Goal: Task Accomplishment & Management: Manage account settings

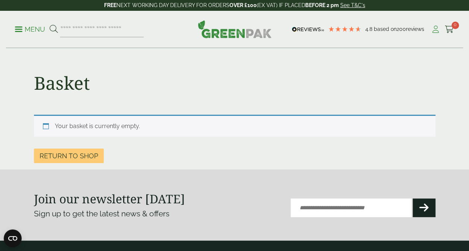
click at [439, 28] on icon at bounding box center [435, 29] width 9 height 7
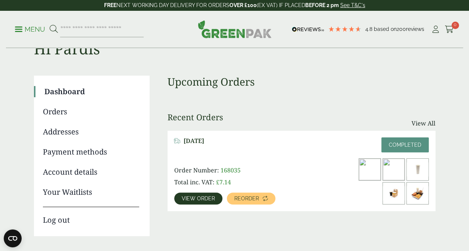
scroll to position [75, 0]
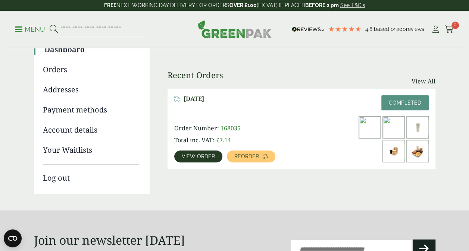
click at [72, 110] on link "Payment methods" at bounding box center [91, 109] width 96 height 11
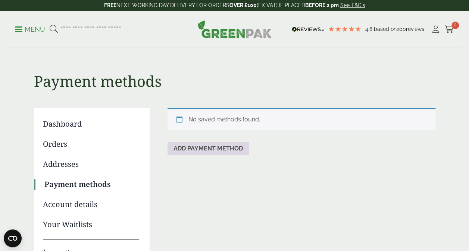
click at [193, 152] on link "Add payment method" at bounding box center [208, 148] width 81 height 13
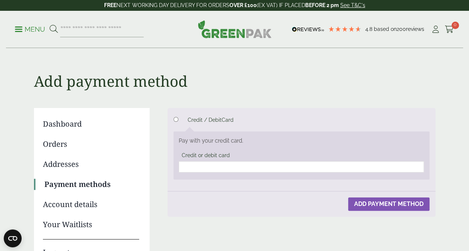
click at [273, 162] on div at bounding box center [301, 167] width 245 height 11
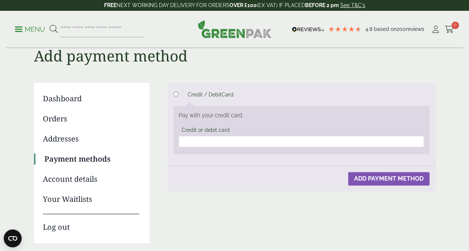
scroll to position [37, 0]
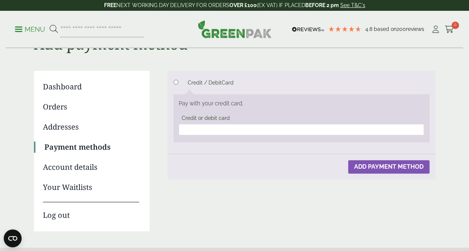
click at [372, 185] on div "Dashboard Orders Addresses Payment methods Account details Your Waitlists Log o…" at bounding box center [234, 153] width 401 height 165
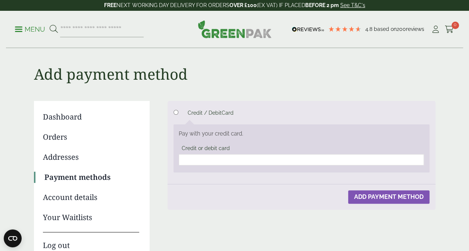
scroll to position [0, 0]
